Goal: Information Seeking & Learning: Learn about a topic

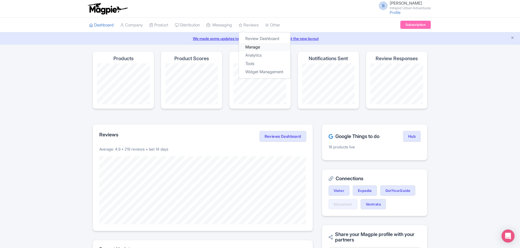
click at [263, 50] on link "Manage" at bounding box center [265, 47] width 52 height 8
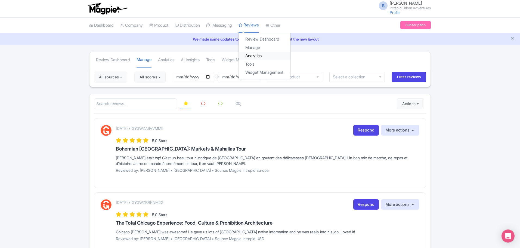
click at [261, 55] on link "Analytics" at bounding box center [265, 56] width 52 height 8
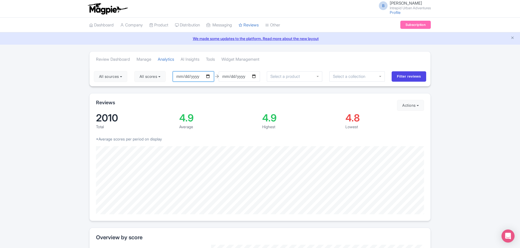
click at [210, 75] on input "[DATE]" at bounding box center [193, 76] width 41 height 10
type input "[DATE]"
click at [358, 78] on input "select-one" at bounding box center [351, 76] width 36 height 5
click at [411, 77] on input "Filter reviews" at bounding box center [409, 76] width 35 height 10
